Goal: Transaction & Acquisition: Download file/media

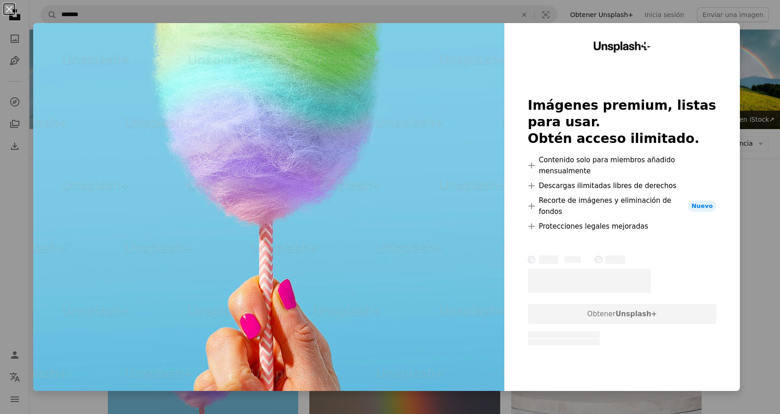
scroll to position [277, 0]
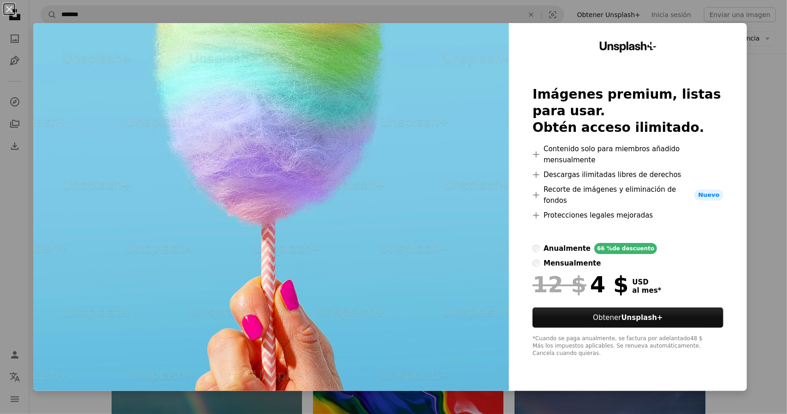
click at [767, 160] on div "An X shape Unsplash+ Imágenes premium, listas para usar. Obtén acceso ilimitado…" at bounding box center [393, 207] width 787 height 414
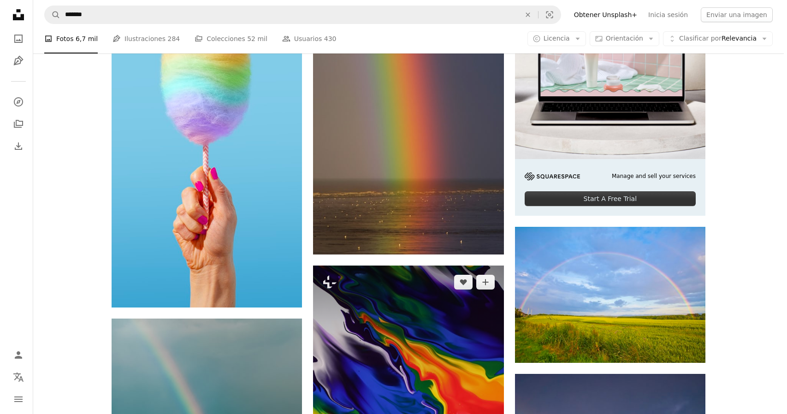
scroll to position [184, 0]
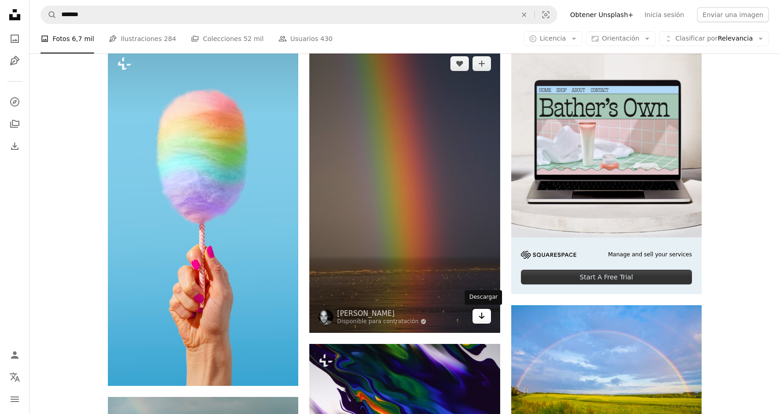
click at [479, 315] on icon "Arrow pointing down" at bounding box center [481, 315] width 7 height 11
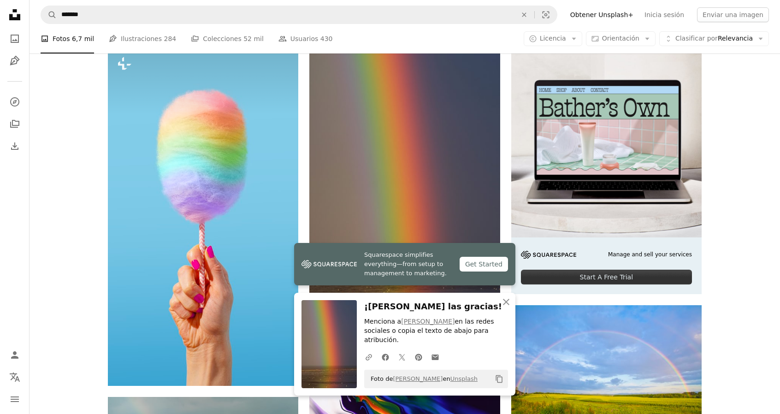
click at [495, 379] on button "Copy content" at bounding box center [500, 379] width 16 height 16
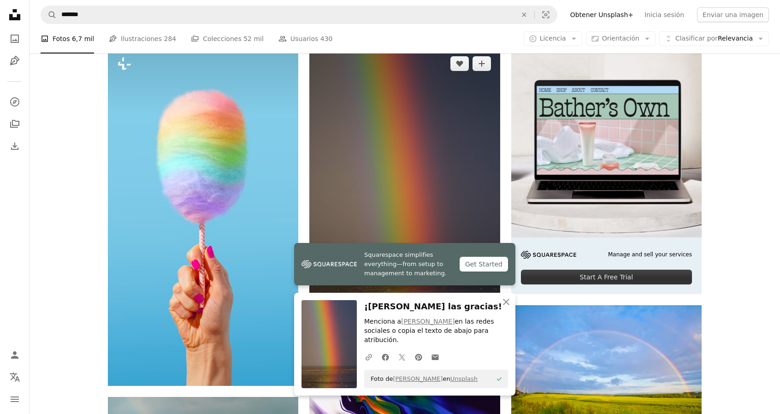
click at [491, 198] on img at bounding box center [404, 190] width 190 height 286
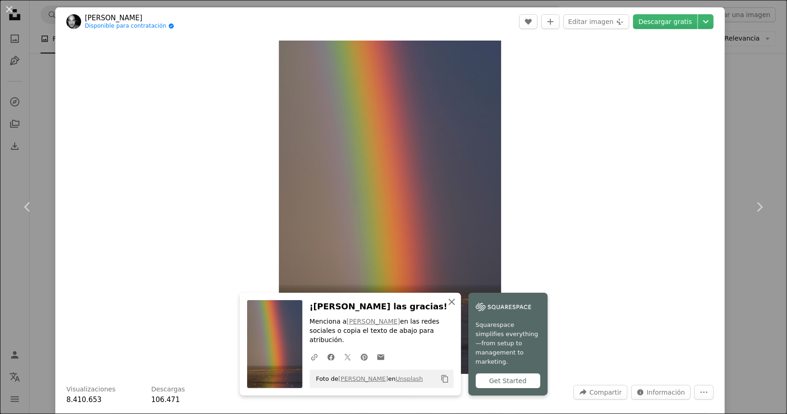
click at [449, 305] on icon "button" at bounding box center [452, 302] width 6 height 6
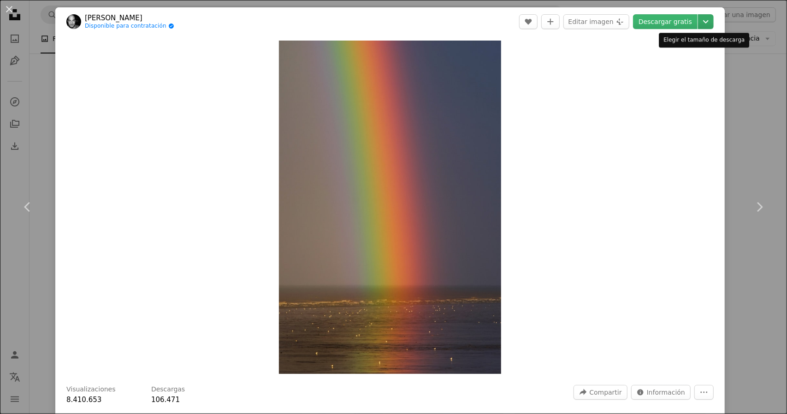
click at [699, 17] on icon "Chevron down" at bounding box center [706, 21] width 15 height 11
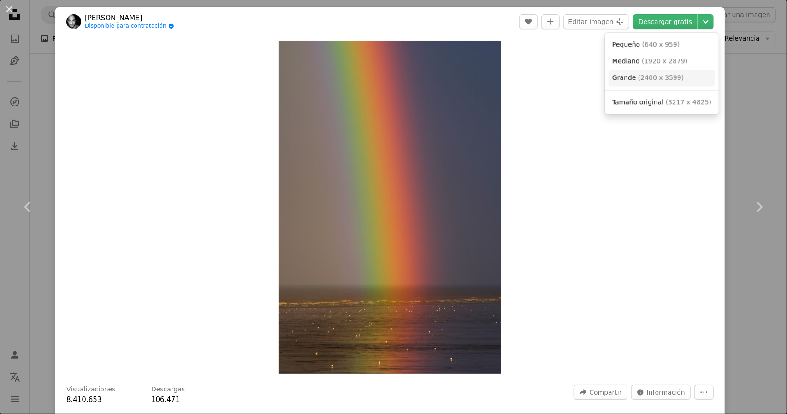
click at [688, 81] on link "Grande ( 2400 x 3599 )" at bounding box center [662, 78] width 107 height 17
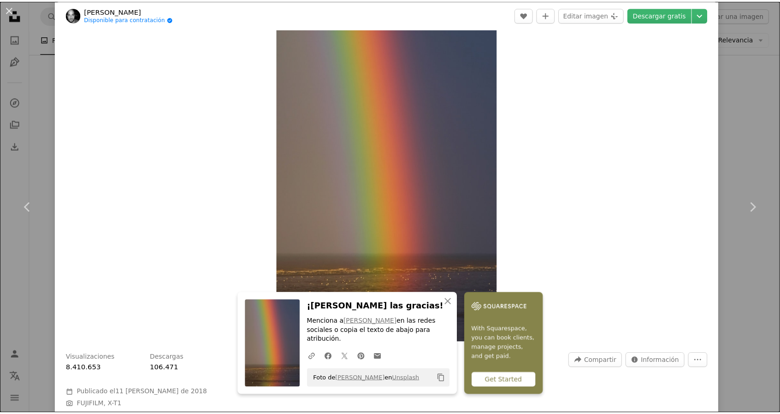
scroll to position [46, 0]
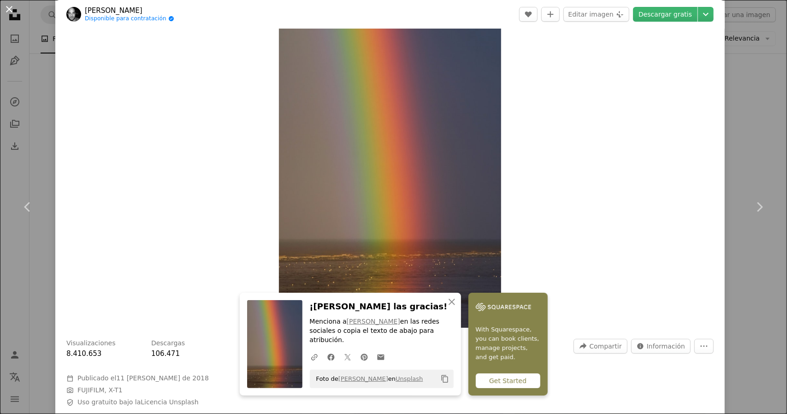
click at [10, 10] on button "An X shape" at bounding box center [9, 9] width 11 height 11
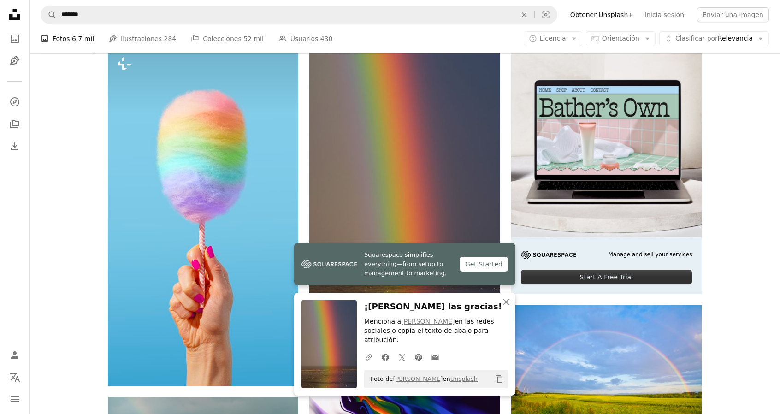
click at [19, 13] on icon "Unsplash logo Página de inicio de Unsplash" at bounding box center [15, 15] width 18 height 18
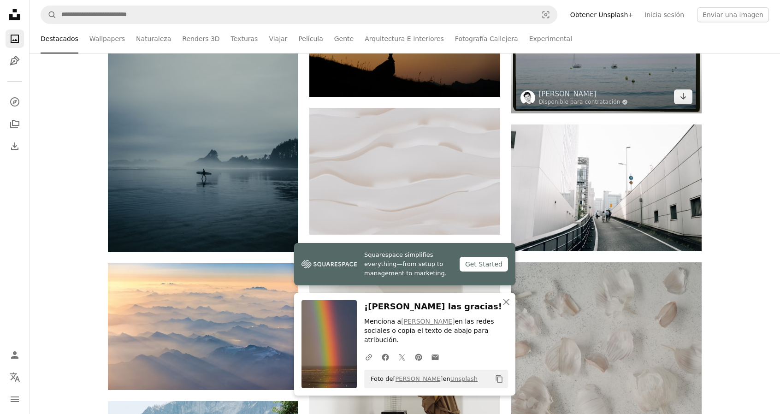
scroll to position [415, 0]
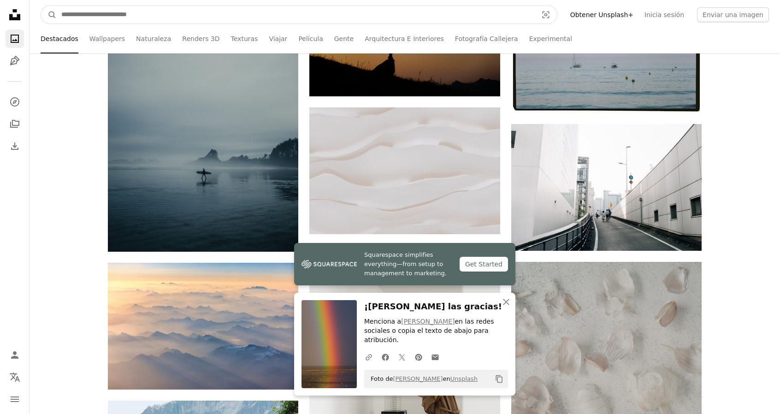
click at [160, 18] on input "Encuentra imágenes en todo el sitio" at bounding box center [296, 15] width 478 height 18
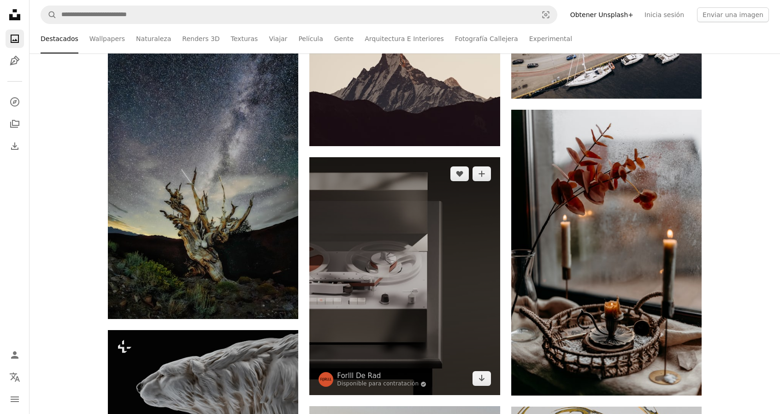
scroll to position [6225, 0]
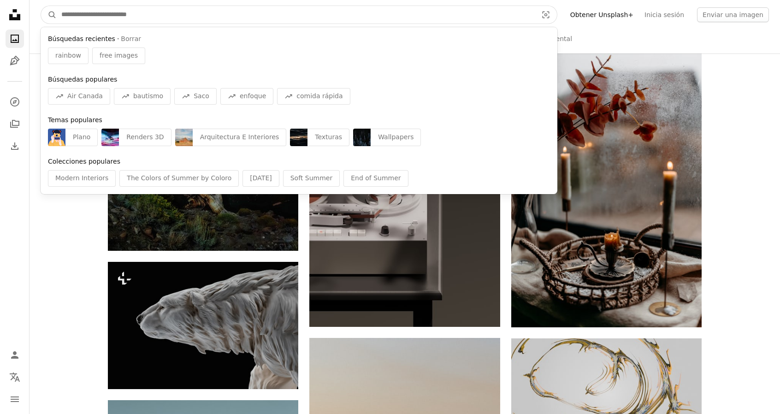
click at [161, 19] on input "Encuentra imágenes en todo el sitio" at bounding box center [296, 15] width 478 height 18
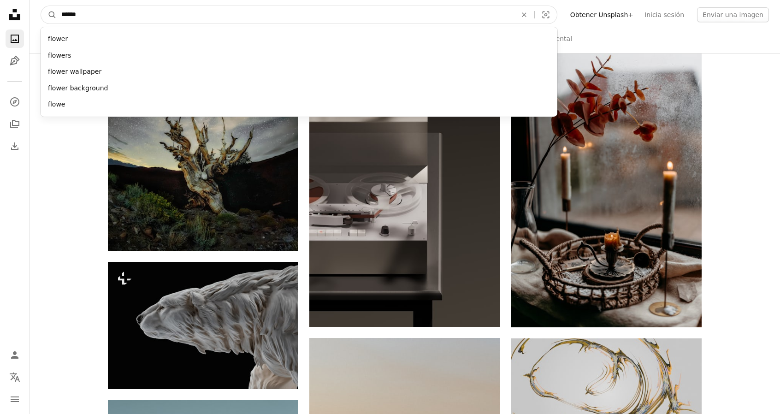
type input "*******"
click button "A magnifying glass" at bounding box center [49, 15] width 16 height 18
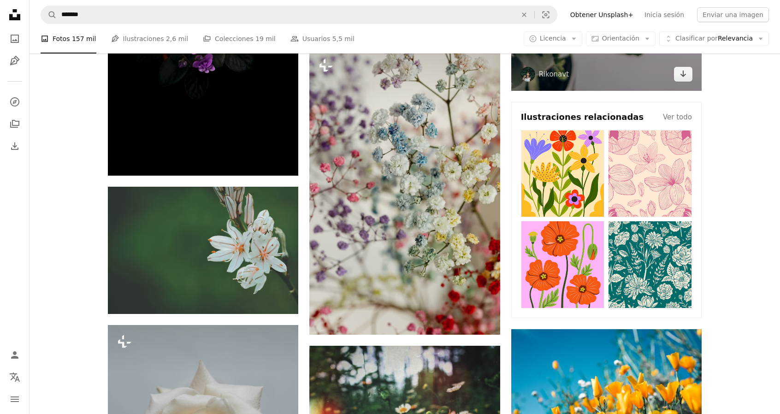
scroll to position [415, 0]
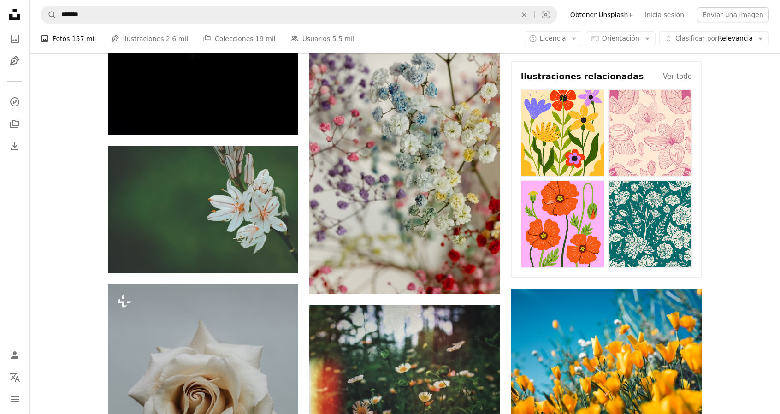
drag, startPoint x: 440, startPoint y: 167, endPoint x: 747, endPoint y: 213, distance: 310.6
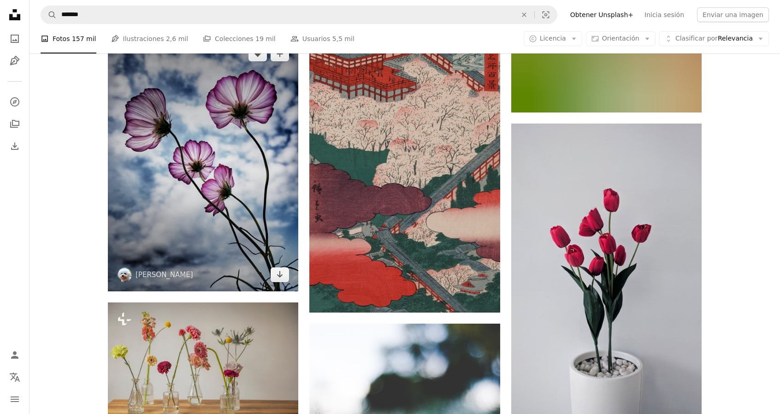
scroll to position [5718, 0]
